Goal: Transaction & Acquisition: Obtain resource

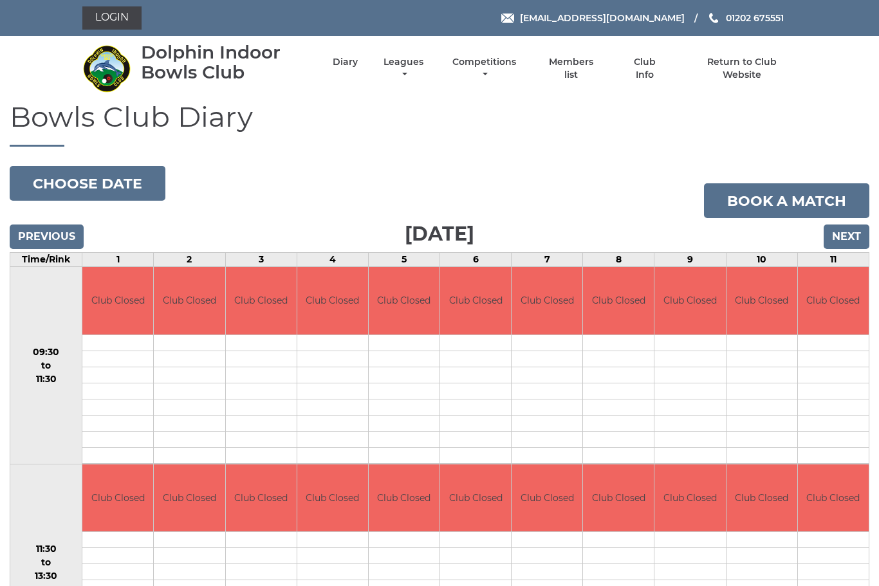
click at [353, 75] on li "Diary" at bounding box center [334, 69] width 48 height 38
click at [865, 240] on input "Next" at bounding box center [847, 237] width 46 height 24
click at [847, 239] on input "Next" at bounding box center [847, 237] width 46 height 24
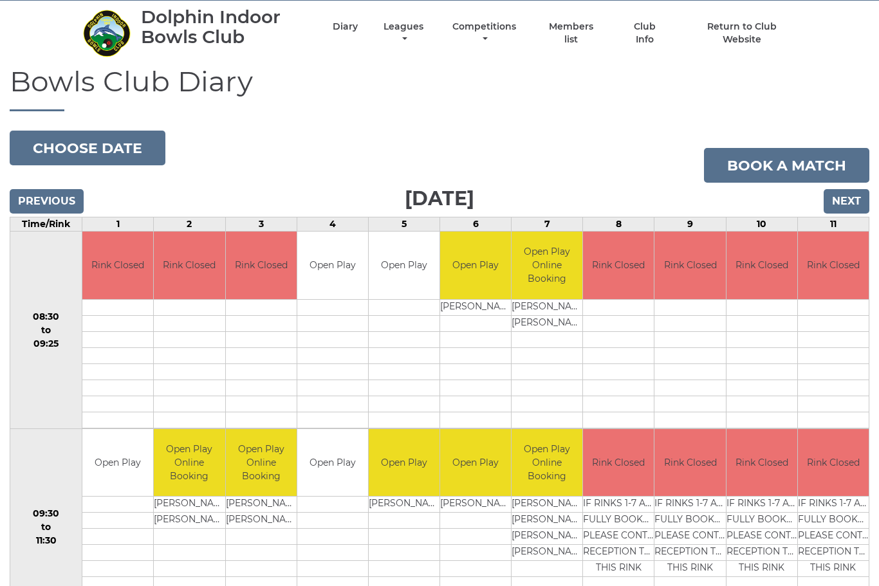
scroll to position [34, 0]
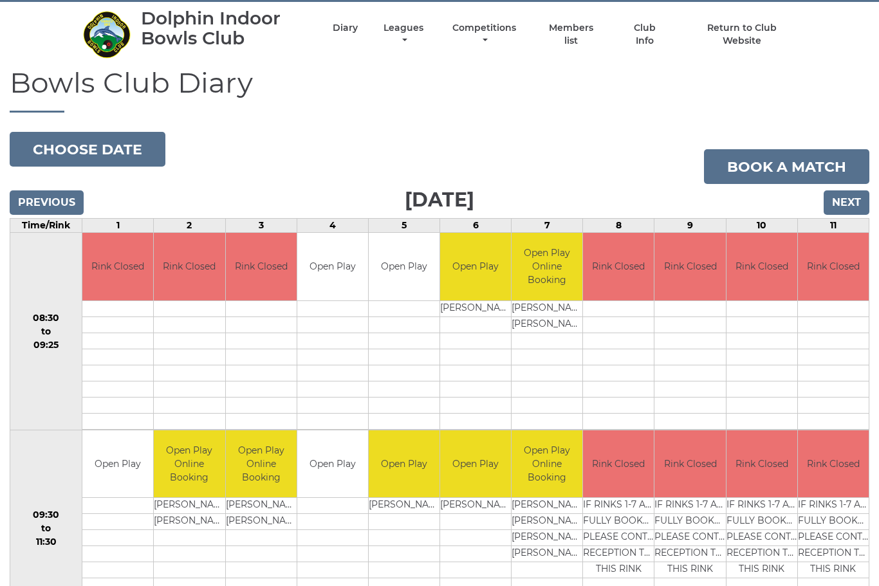
click at [857, 200] on input "Next" at bounding box center [847, 203] width 46 height 24
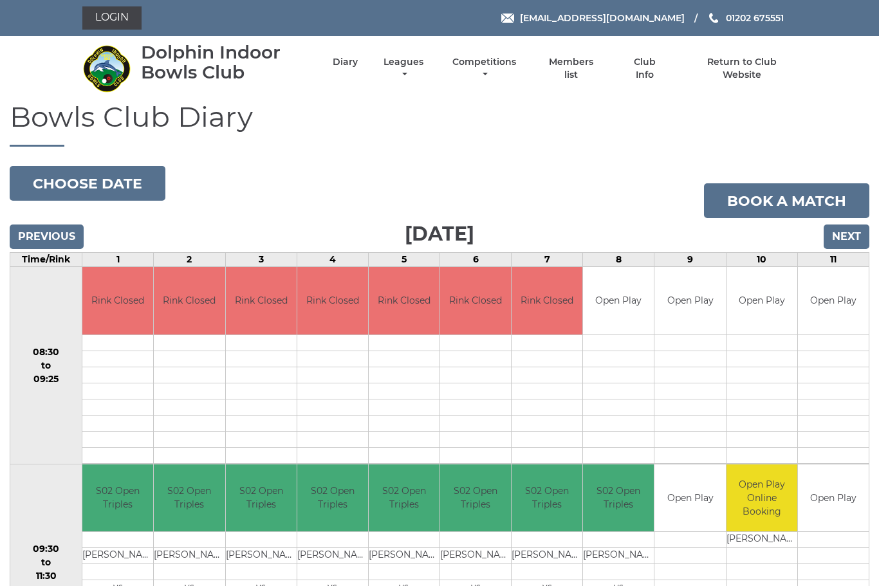
click at [854, 243] on input "Next" at bounding box center [847, 237] width 46 height 24
click at [852, 242] on input "Next" at bounding box center [847, 237] width 46 height 24
click at [851, 240] on input "Next" at bounding box center [847, 237] width 46 height 24
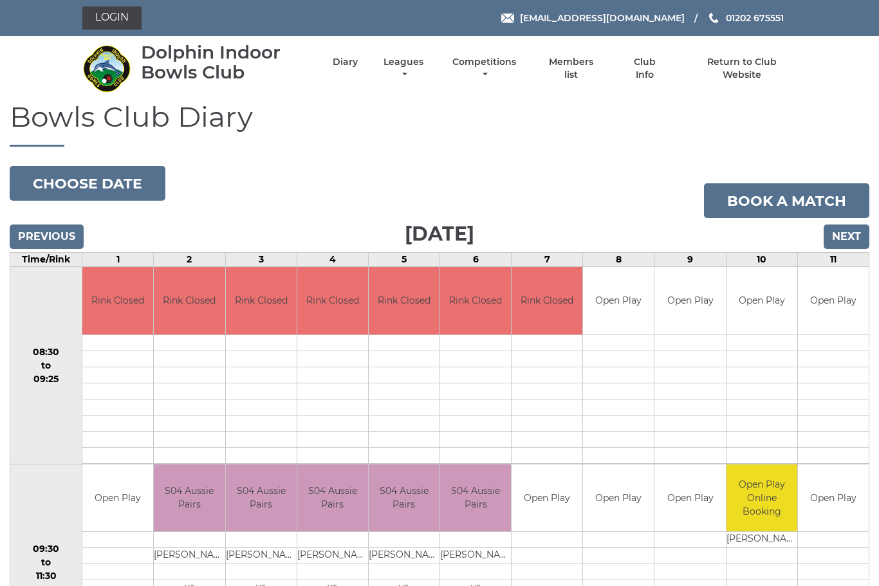
click at [857, 239] on input "Next" at bounding box center [847, 237] width 46 height 24
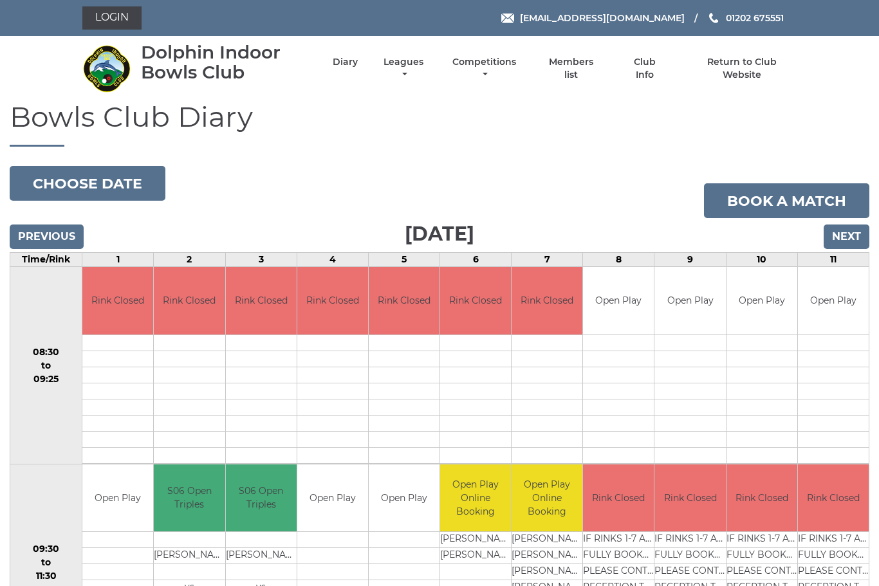
click at [854, 234] on input "Next" at bounding box center [847, 237] width 46 height 24
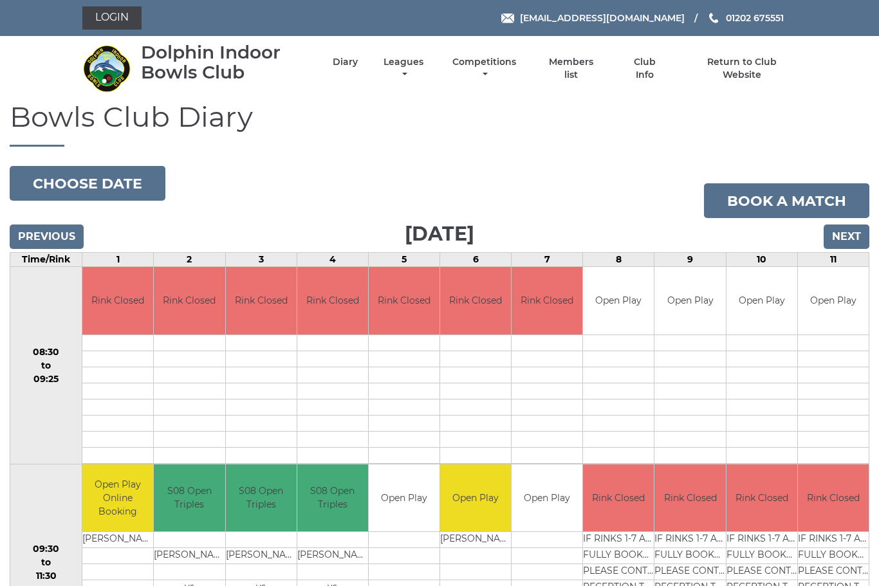
click at [855, 234] on input "Next" at bounding box center [847, 237] width 46 height 24
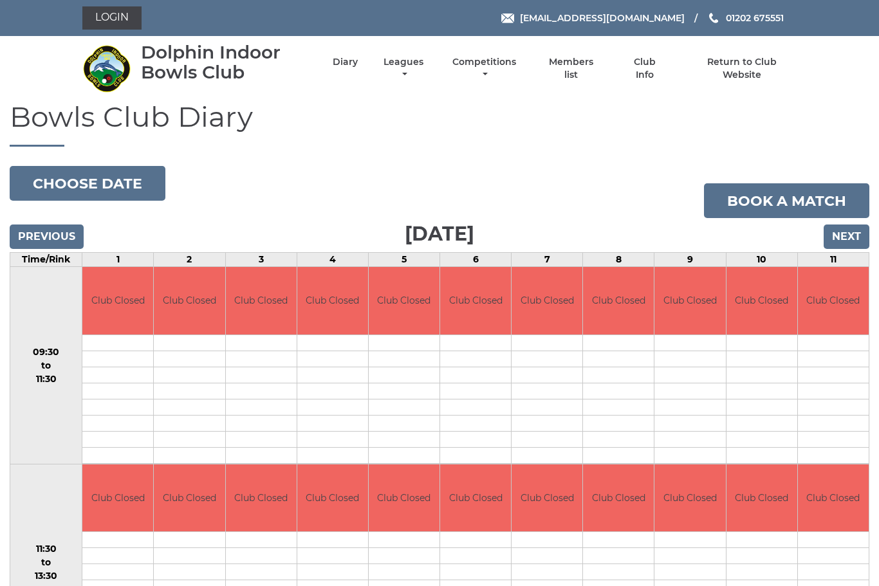
click at [856, 236] on input "Next" at bounding box center [847, 237] width 46 height 24
click at [858, 229] on input "Next" at bounding box center [847, 237] width 46 height 24
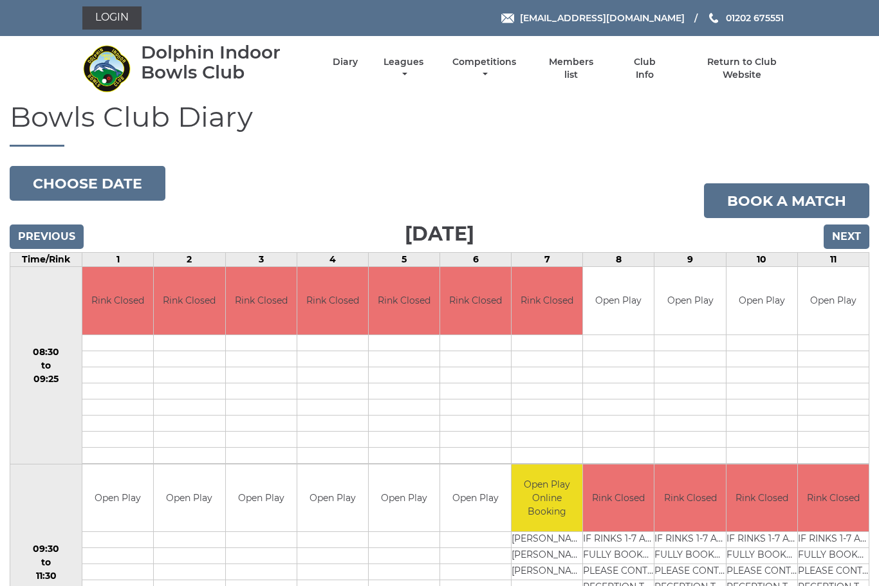
click at [666, 81] on div "Dolphin Indoor Bowls Club Diary Leagues Club leagues - Summer 2025 Club leagues…" at bounding box center [440, 68] width 734 height 55
click at [655, 67] on link "Club Info" at bounding box center [645, 68] width 42 height 25
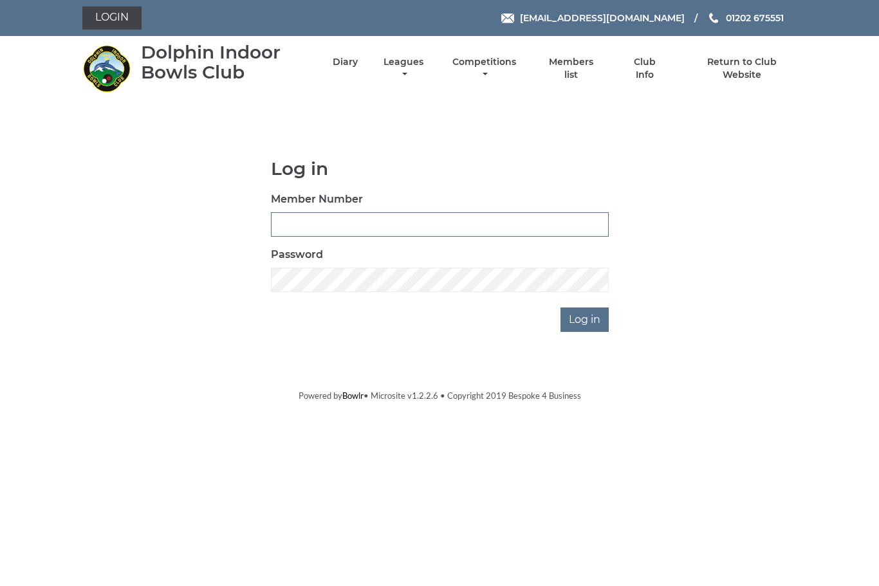
type input "3543"
click at [586, 319] on input "Log in" at bounding box center [585, 320] width 48 height 24
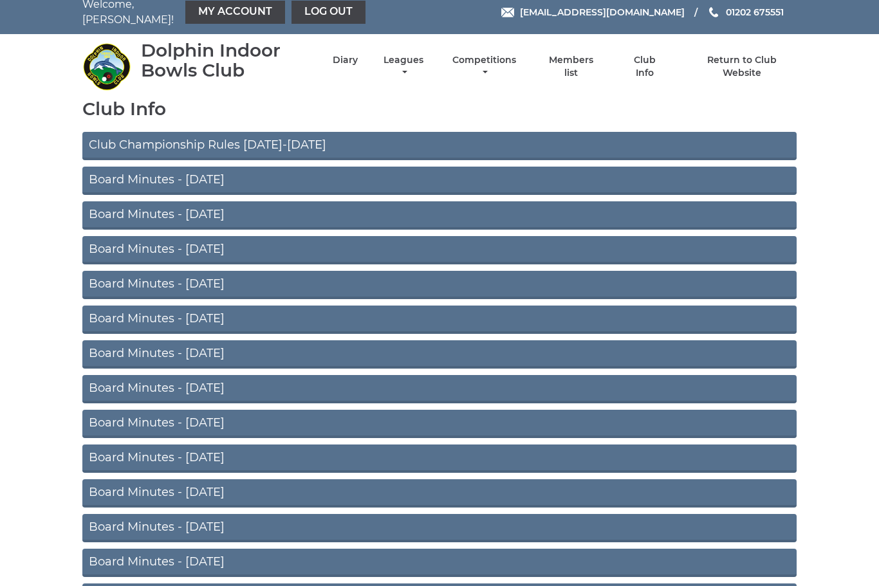
scroll to position [6, 0]
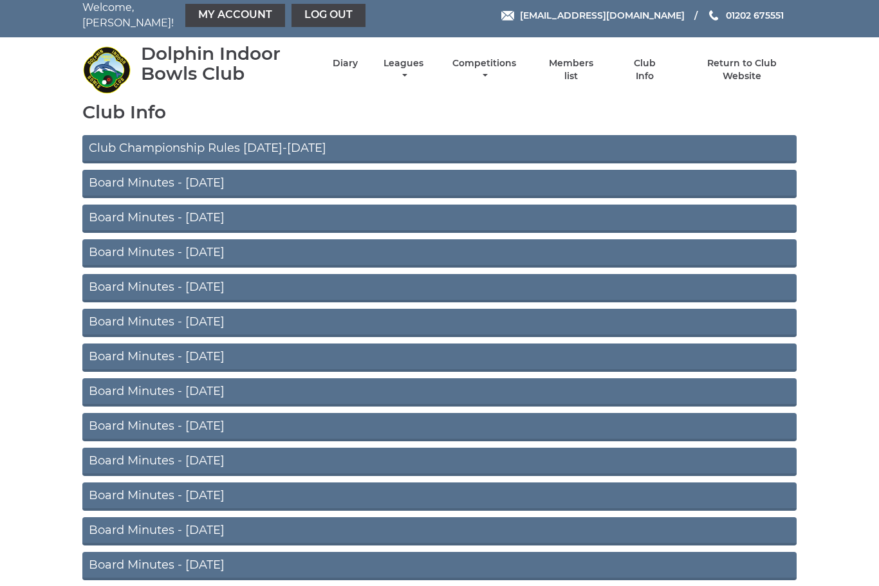
click at [112, 178] on link "Board Minutes - [DATE]" at bounding box center [439, 184] width 715 height 28
click at [203, 178] on link "Board Minutes - [DATE]" at bounding box center [439, 184] width 715 height 28
